Goal: Task Accomplishment & Management: Manage account settings

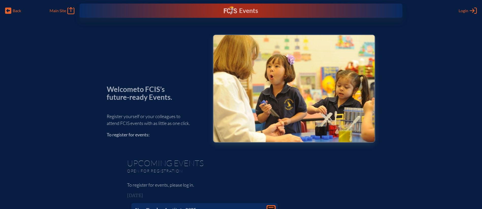
click at [245, 12] on div "Events" at bounding box center [241, 10] width 34 height 9
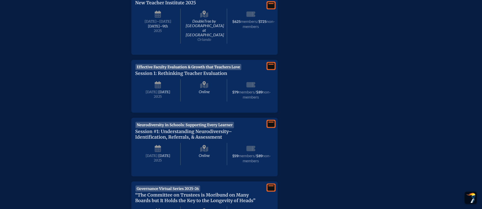
scroll to position [182, 0]
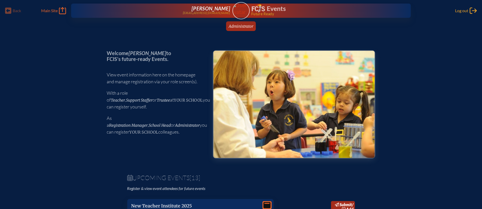
click at [459, 9] on span "Log out" at bounding box center [461, 10] width 13 height 5
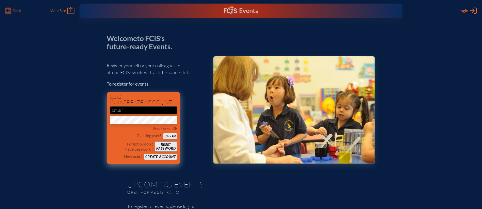
type input "[EMAIL_ADDRESS][DOMAIN_NAME]"
click at [170, 137] on button "Log in" at bounding box center [170, 136] width 14 height 6
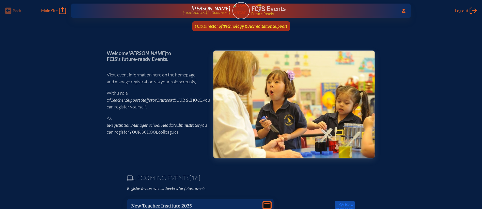
click at [255, 27] on span "FCIS Director of Technology & Accreditation Support" at bounding box center [241, 26] width 92 height 5
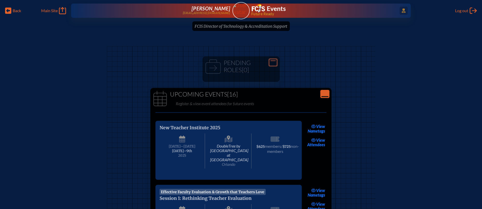
click at [399, 9] on span "Access Users..." at bounding box center [403, 11] width 8 height 8
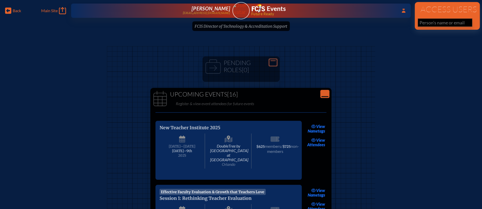
click at [426, 22] on input "text" at bounding box center [445, 23] width 54 height 8
type input "i"
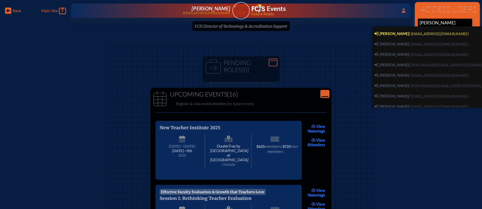
click at [436, 34] on span "(lebeaud@trinityprep.org)" at bounding box center [439, 34] width 60 height 4
type input "[EMAIL_ADDRESS][DOMAIN_NAME]"
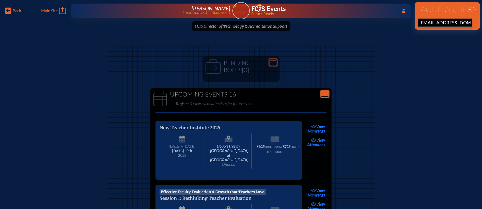
scroll to position [0, 1]
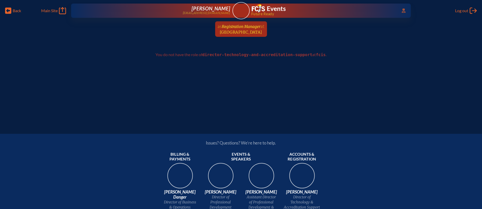
click at [256, 31] on span "[GEOGRAPHIC_DATA]" at bounding box center [241, 32] width 42 height 5
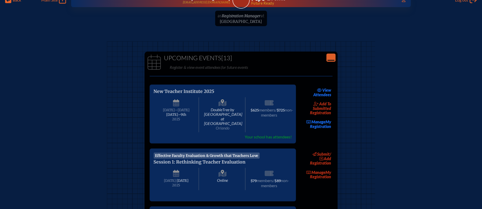
scroll to position [12, 0]
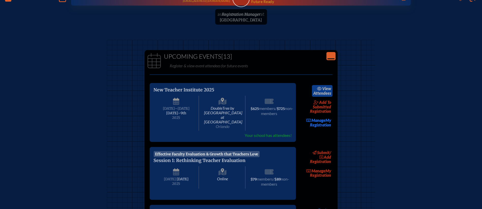
click at [321, 89] on icon at bounding box center [319, 89] width 5 height 4
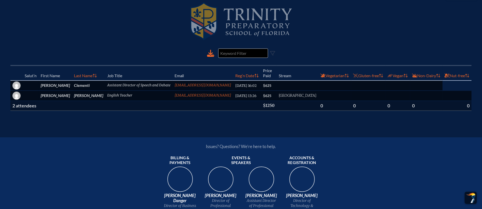
scroll to position [151, 0]
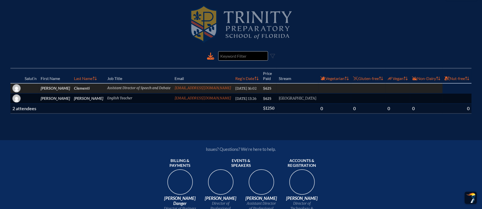
click at [64, 83] on td "[PERSON_NAME]" at bounding box center [55, 88] width 33 height 10
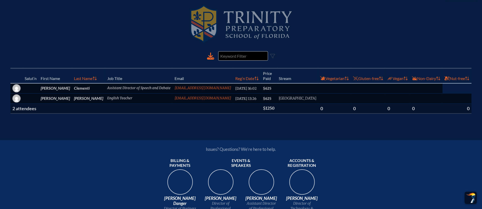
click at [265, 104] on th "$1250" at bounding box center [269, 109] width 16 height 10
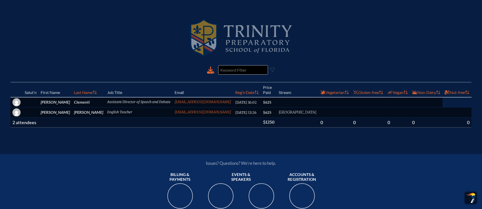
scroll to position [138, 0]
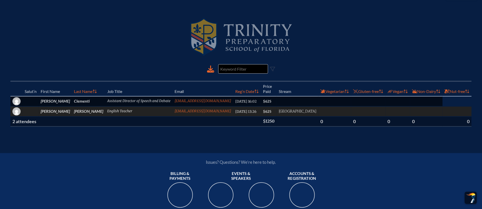
click at [241, 109] on span "[DATE] 13:26" at bounding box center [245, 111] width 21 height 4
click at [287, 109] on span "[GEOGRAPHIC_DATA]" at bounding box center [297, 111] width 38 height 5
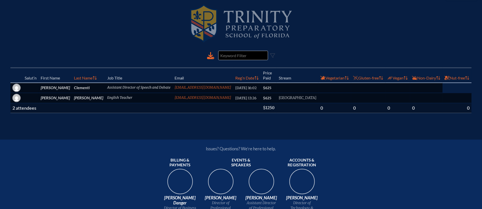
scroll to position [158, 0]
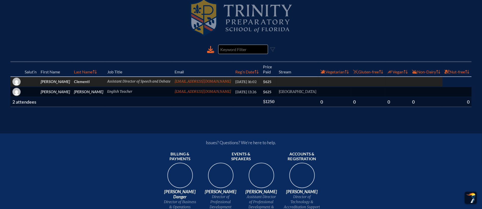
click at [64, 77] on td "[PERSON_NAME]" at bounding box center [55, 82] width 33 height 10
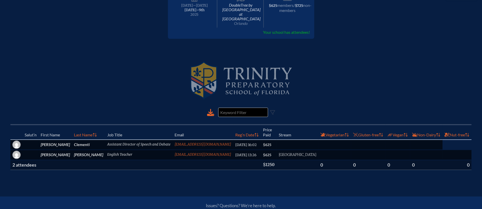
scroll to position [101, 0]
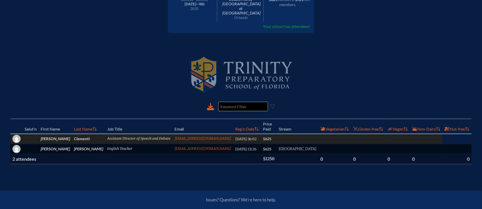
click at [234, 135] on td "[DATE] 16:02" at bounding box center [247, 139] width 28 height 10
click at [238, 137] on span "[DATE] 16:02" at bounding box center [245, 139] width 21 height 4
drag, startPoint x: 267, startPoint y: 133, endPoint x: 219, endPoint y: 133, distance: 48.2
click at [219, 144] on tr "[PERSON_NAME] Assistant Director of Speech and Debate [EMAIL_ADDRESS][DOMAIN_NA…" at bounding box center [240, 149] width 461 height 10
click at [212, 136] on link "[EMAIL_ADDRESS][DOMAIN_NAME]" at bounding box center [202, 138] width 57 height 4
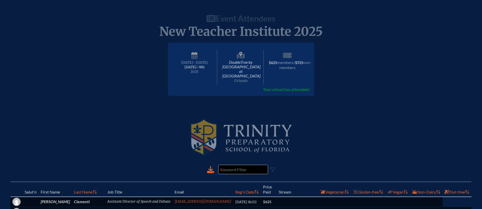
scroll to position [90, 0]
